Goal: Task Accomplishment & Management: Use online tool/utility

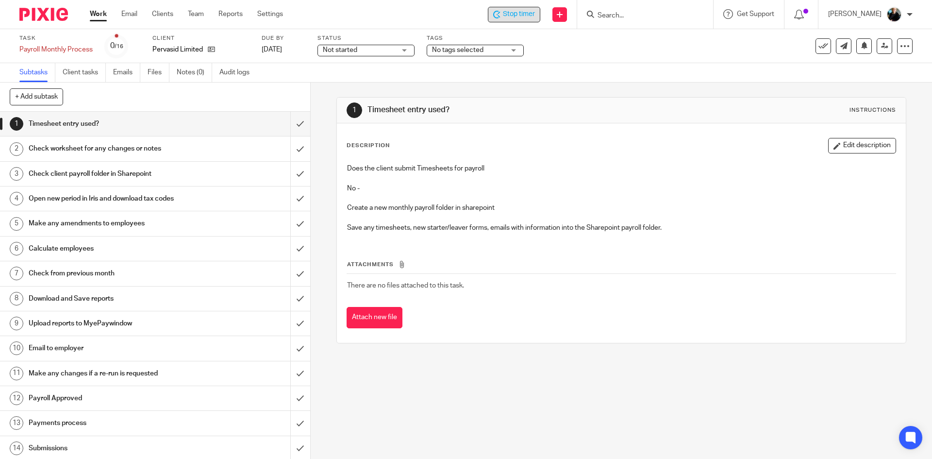
click at [519, 13] on span "Stop timer" at bounding box center [519, 14] width 32 height 10
click at [288, 127] on input "submit" at bounding box center [155, 124] width 310 height 24
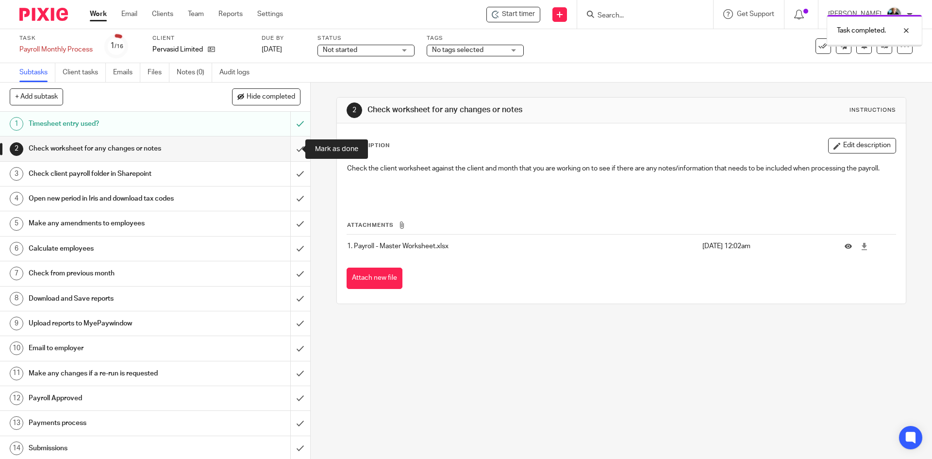
click at [288, 150] on input "submit" at bounding box center [155, 148] width 310 height 24
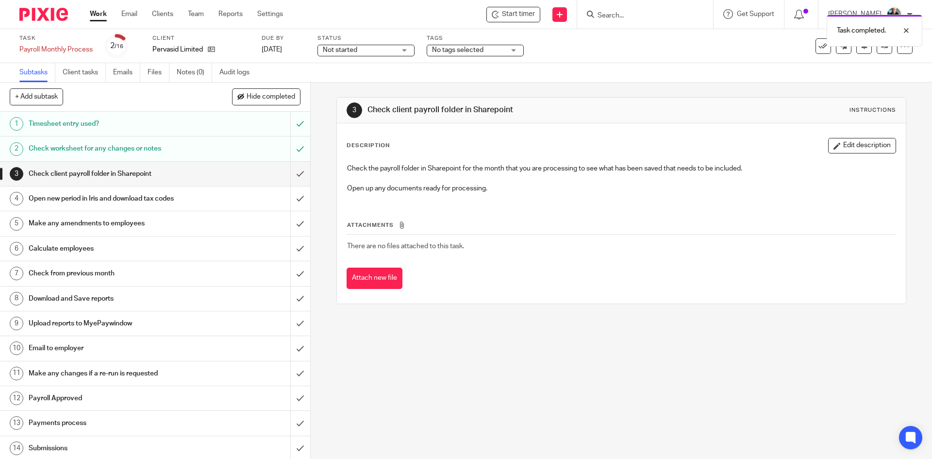
click at [625, 19] on div "Task completed." at bounding box center [694, 28] width 457 height 37
click at [635, 15] on div "Task completed." at bounding box center [694, 28] width 457 height 37
click at [635, 14] on div "Task completed." at bounding box center [694, 28] width 457 height 37
click at [633, 13] on div "Task completed." at bounding box center [694, 28] width 457 height 37
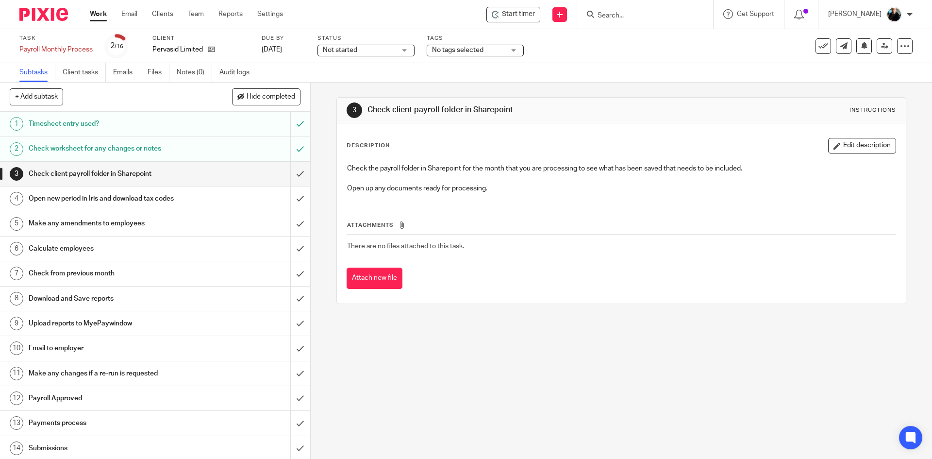
click at [632, 13] on div "Task completed." at bounding box center [694, 28] width 457 height 37
click at [632, 13] on input "Search" at bounding box center [640, 16] width 87 height 9
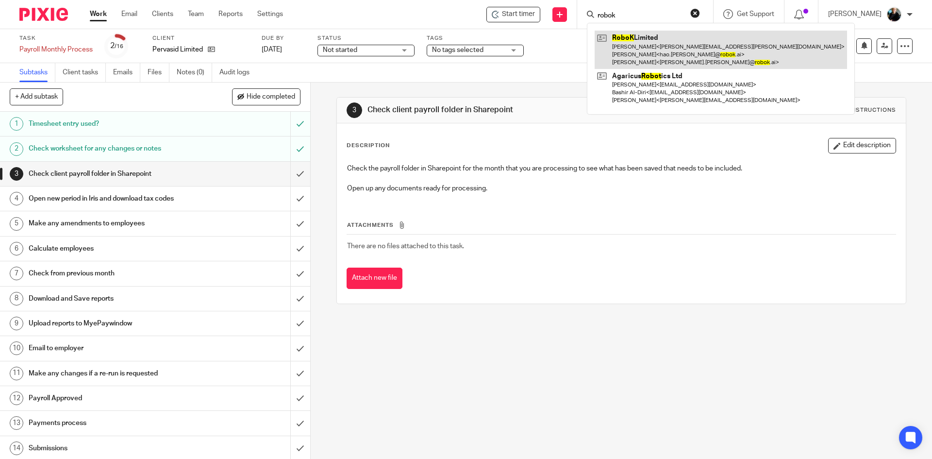
type input "robok"
click at [680, 45] on link at bounding box center [721, 50] width 253 height 38
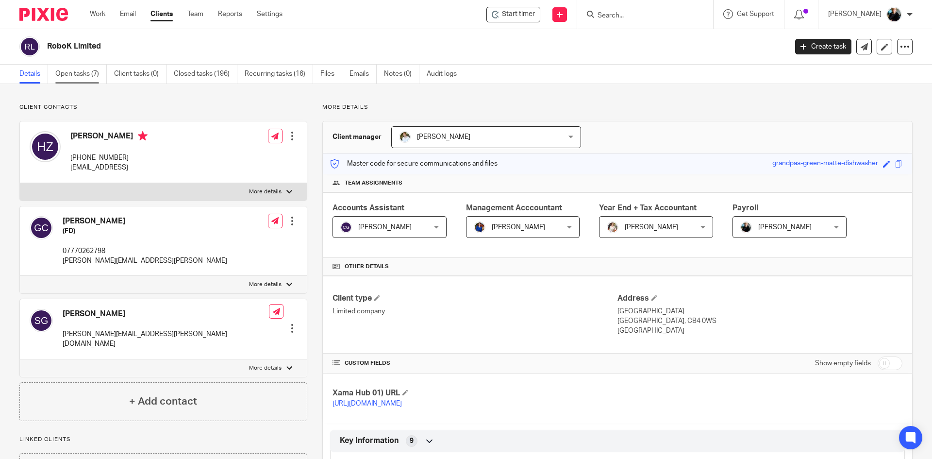
click at [78, 72] on link "Open tasks (7)" at bounding box center [80, 74] width 51 height 19
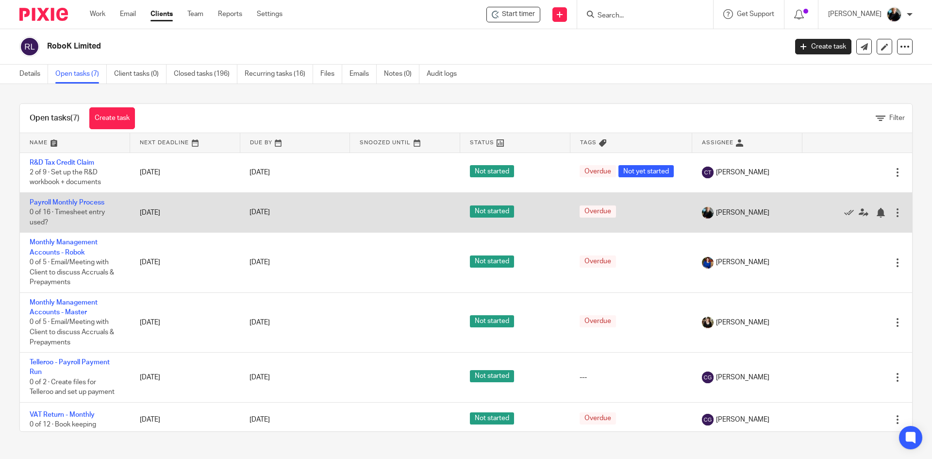
click at [81, 206] on td "Payroll Monthly Process 0 of 16 · Timesheet entry used?" at bounding box center [75, 212] width 110 height 40
click at [78, 201] on link "Payroll Monthly Process" at bounding box center [67, 202] width 75 height 7
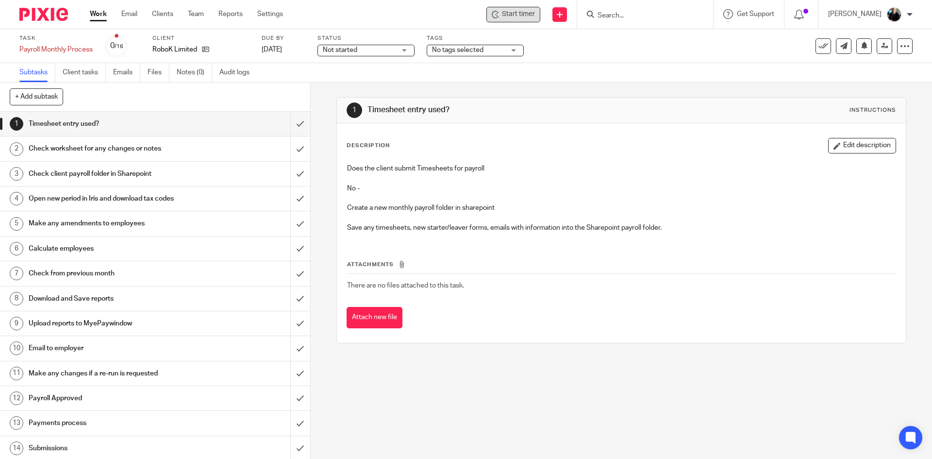
click at [504, 16] on div "Start timer" at bounding box center [513, 14] width 43 height 10
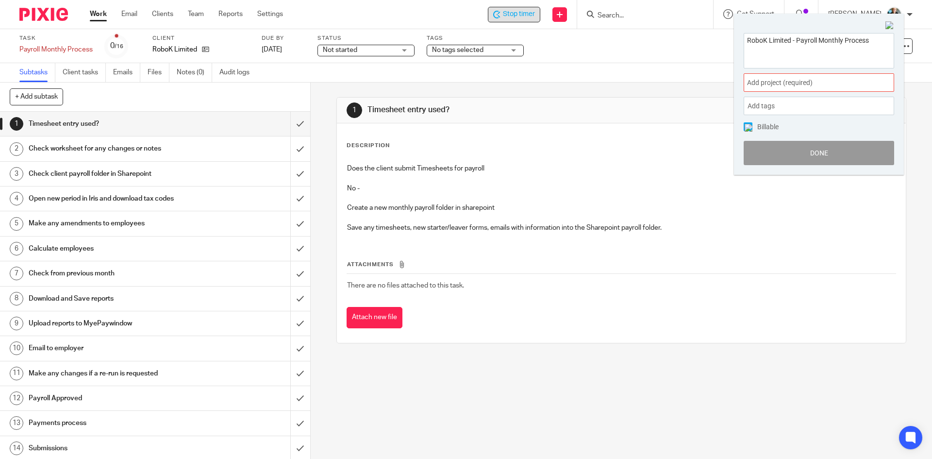
click at [787, 84] on span "Add project (required) :" at bounding box center [808, 83] width 122 height 10
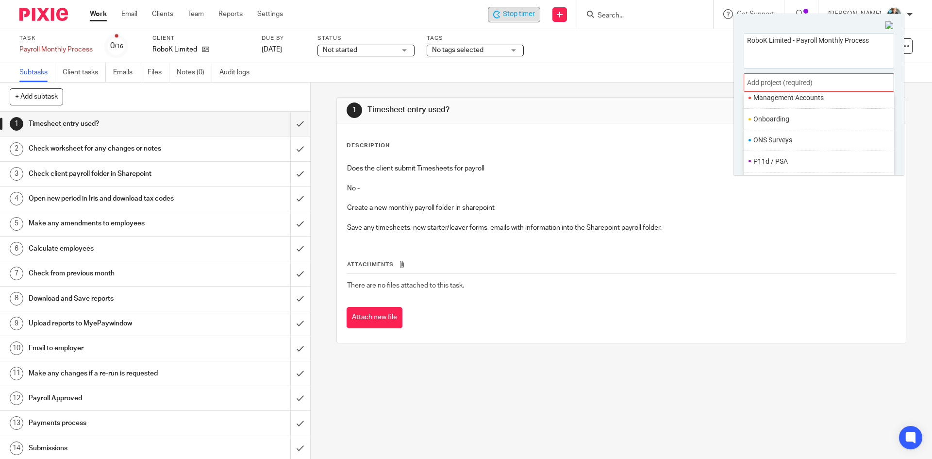
scroll to position [340, 0]
click at [780, 150] on li "Payroll" at bounding box center [817, 152] width 127 height 10
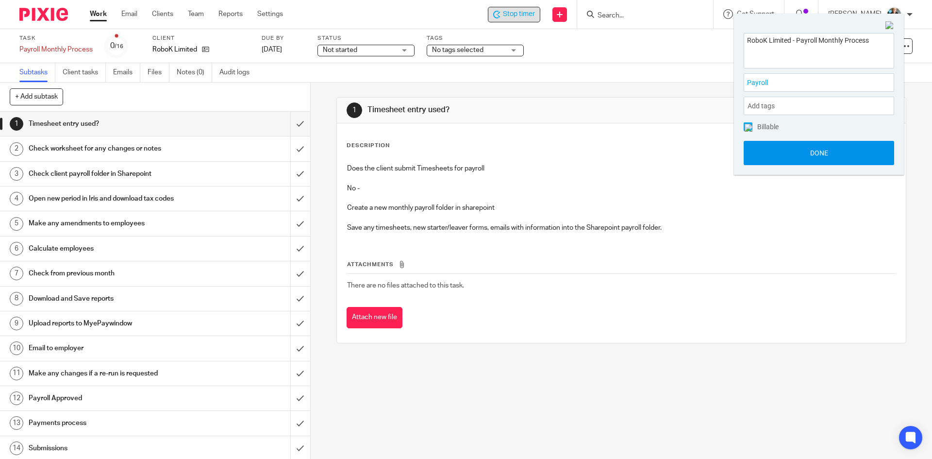
click at [811, 159] on button "Done" at bounding box center [819, 153] width 151 height 24
